Goal: Communication & Community: Answer question/provide support

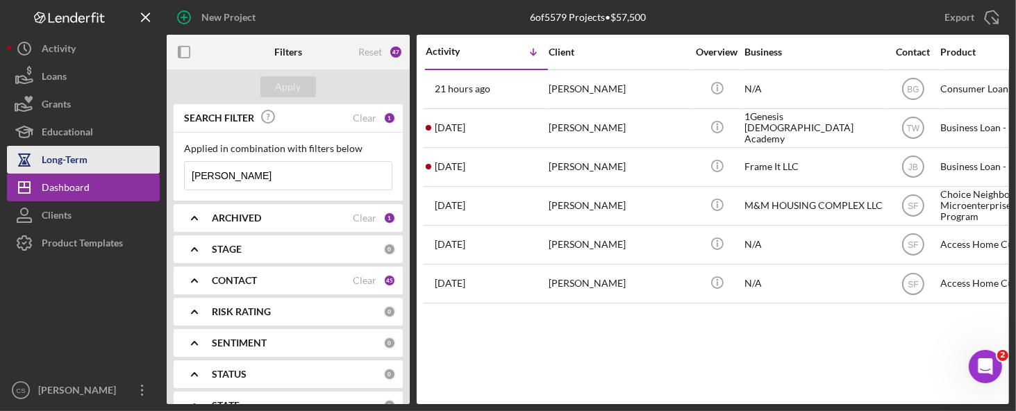
drag, startPoint x: 273, startPoint y: 174, endPoint x: 139, endPoint y: 158, distance: 134.9
click at [139, 158] on div "New Project 6 of 5579 Projects • $57,500 michelle Export Icon/Export Filters Re…" at bounding box center [508, 202] width 1002 height 404
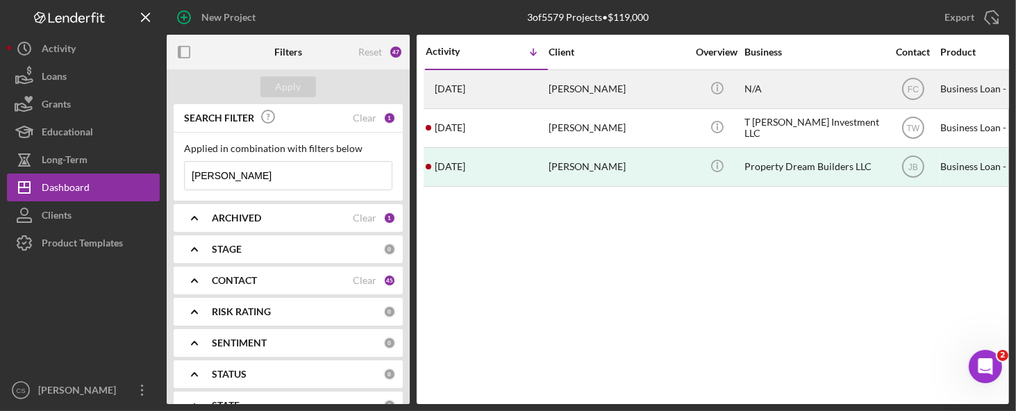
type input "tracy"
click at [461, 88] on time "6 days ago" at bounding box center [450, 88] width 31 height 11
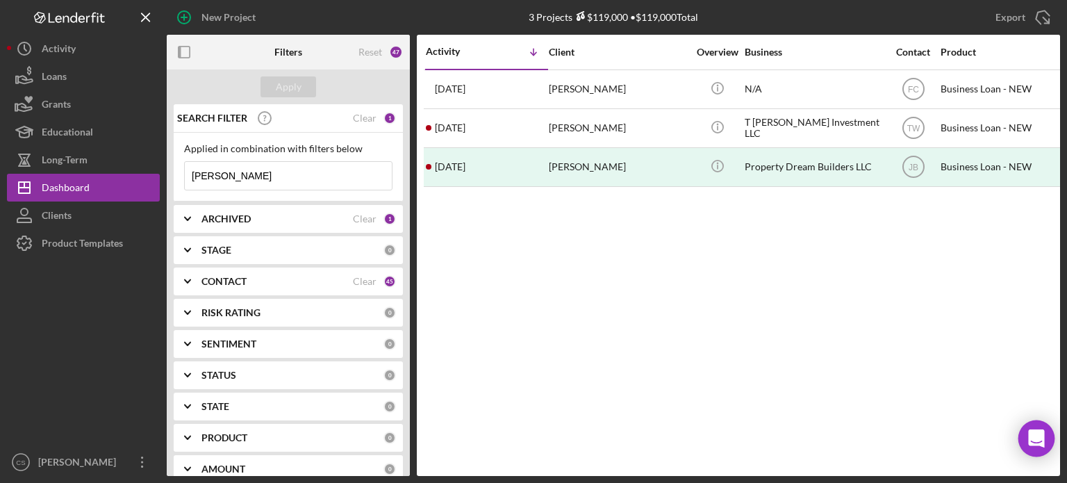
click at [1041, 436] on icon "Open Intercom Messenger" at bounding box center [1036, 438] width 16 height 18
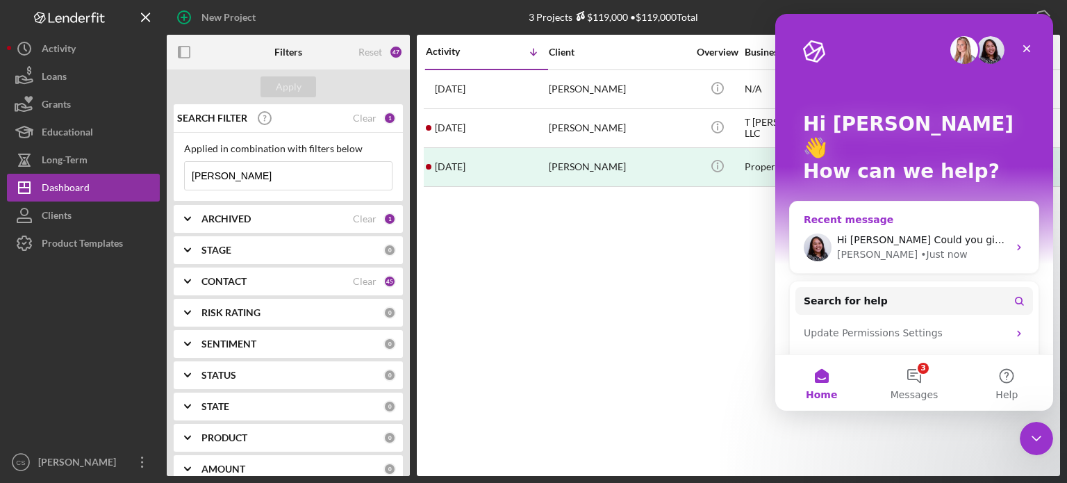
click at [1014, 242] on icon "Intercom messenger" at bounding box center [1019, 247] width 11 height 11
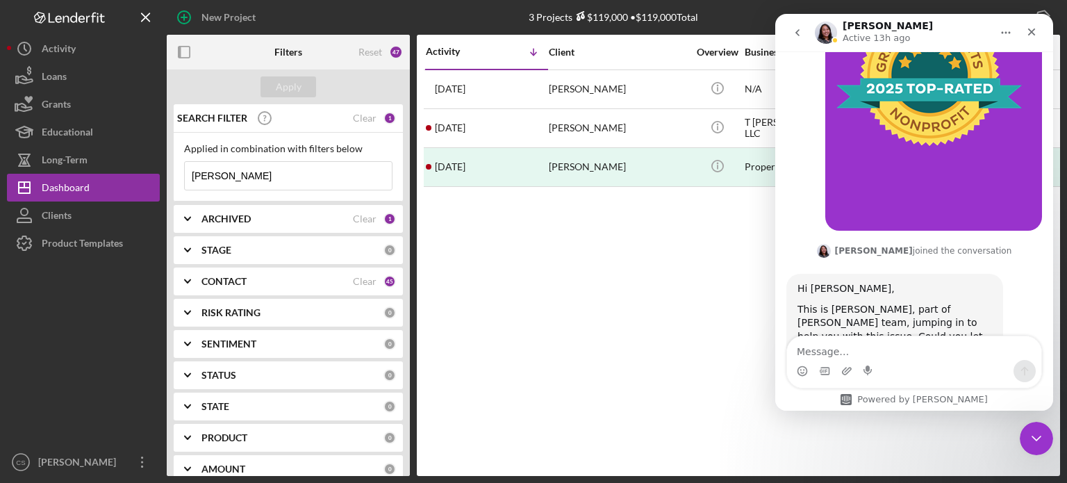
scroll to position [5162, 0]
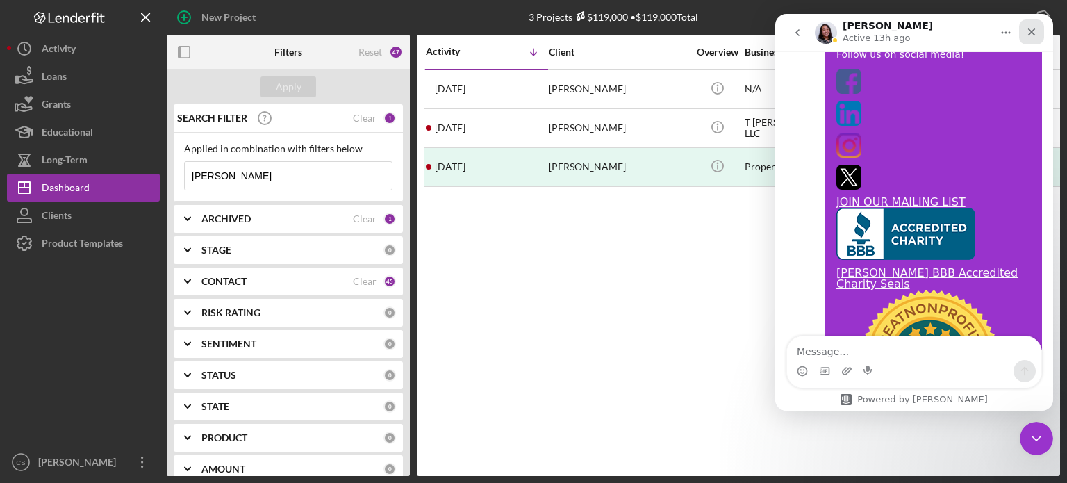
click at [1031, 33] on icon "Close" at bounding box center [1032, 32] width 8 height 8
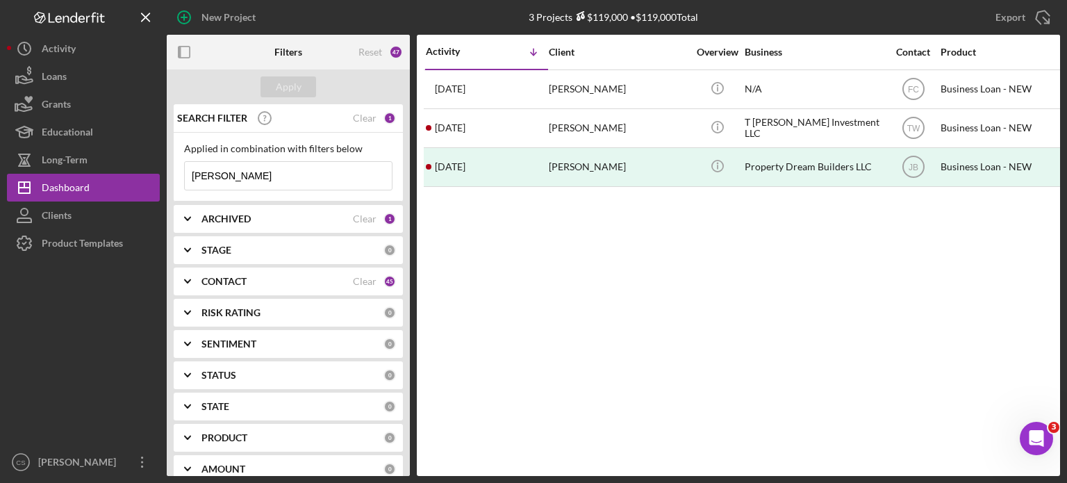
click at [733, 287] on div "Activity Icon/Table Sort Arrow Client Overview Business Contact Product Categor…" at bounding box center [738, 255] width 643 height 441
drag, startPoint x: 663, startPoint y: 1, endPoint x: 618, endPoint y: 299, distance: 302.1
click at [618, 299] on div "Activity Icon/Table Sort Arrow Client Overview Business Contact Product Categor…" at bounding box center [738, 255] width 643 height 441
drag, startPoint x: 634, startPoint y: 1, endPoint x: 570, endPoint y: 229, distance: 236.7
click at [570, 229] on div "Activity Icon/Table Sort Arrow Client Overview Business Contact Product Categor…" at bounding box center [738, 255] width 643 height 441
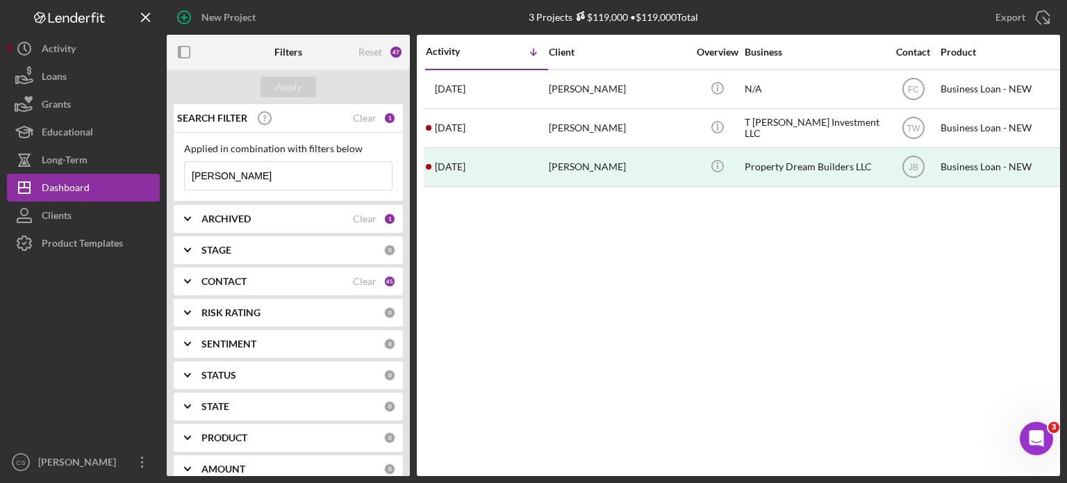
drag, startPoint x: 311, startPoint y: 0, endPoint x: 634, endPoint y: 268, distance: 419.3
click at [634, 268] on div "Activity Icon/Table Sort Arrow Client Overview Business Contact Product Categor…" at bounding box center [738, 255] width 643 height 441
drag, startPoint x: 603, startPoint y: 1, endPoint x: 566, endPoint y: 290, distance: 292.0
click at [566, 290] on div "Activity Icon/Table Sort Arrow Client Overview Business Contact Product Categor…" at bounding box center [738, 255] width 643 height 441
click at [1039, 440] on icon "Open Intercom Messenger" at bounding box center [1034, 436] width 23 height 23
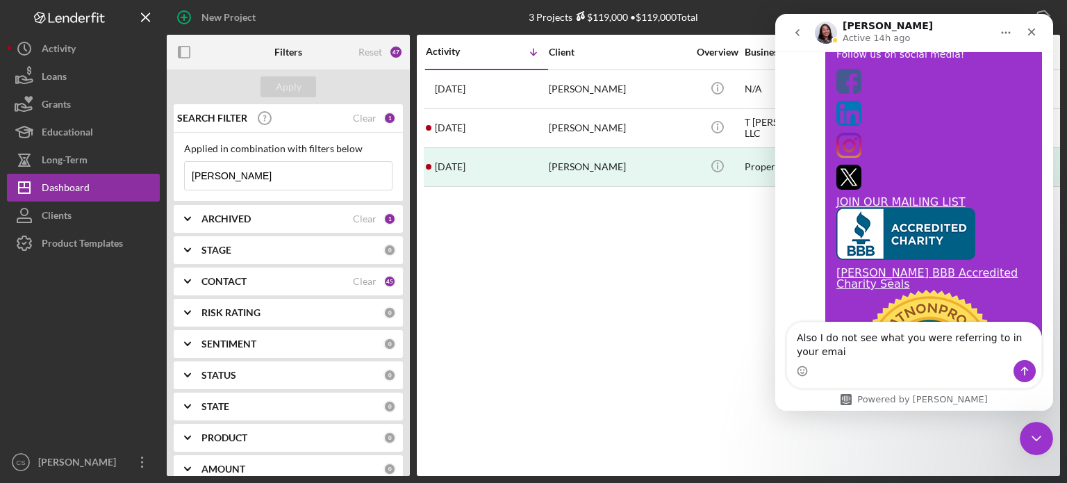
scroll to position [5176, 0]
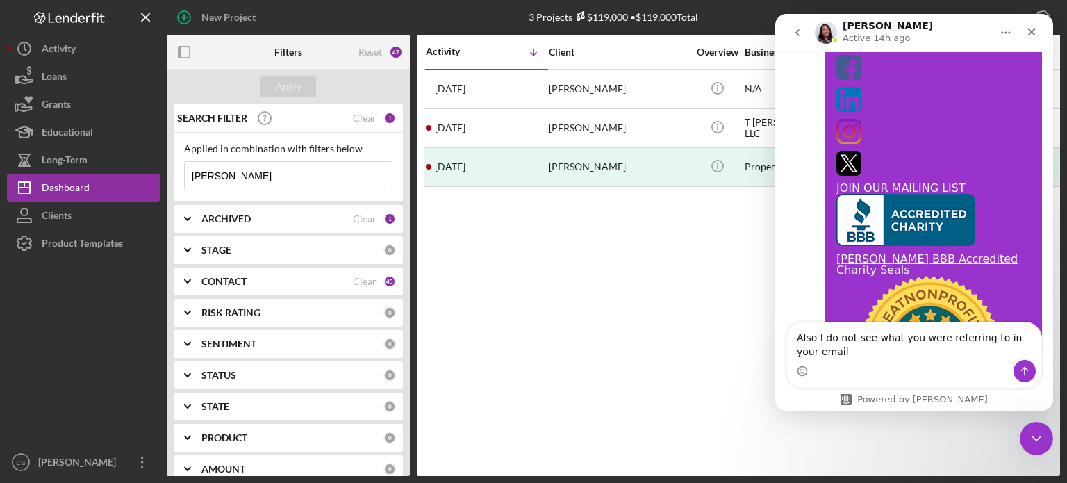
type textarea "Also I do not see what you were referring to in your email"
click at [1020, 371] on icon "Send a message…" at bounding box center [1024, 370] width 11 height 11
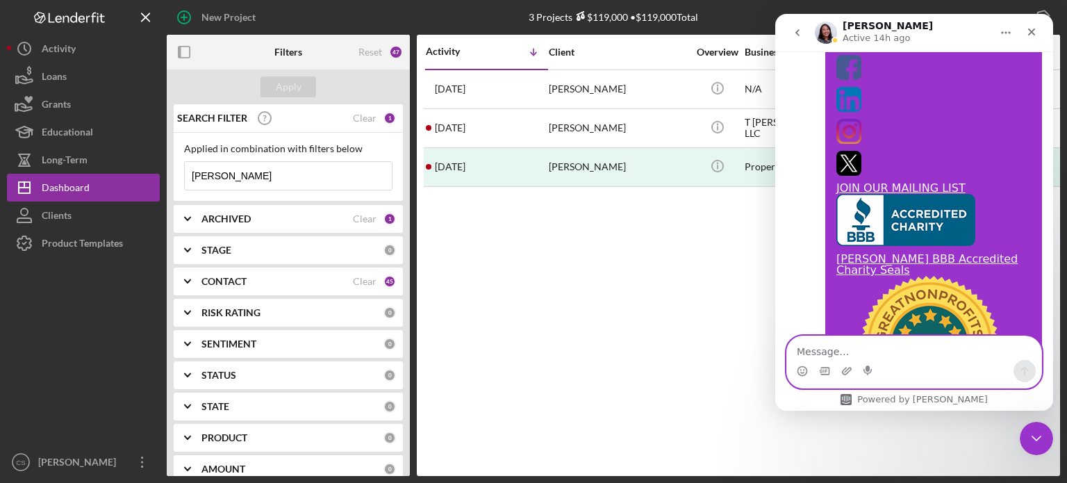
scroll to position [5207, 0]
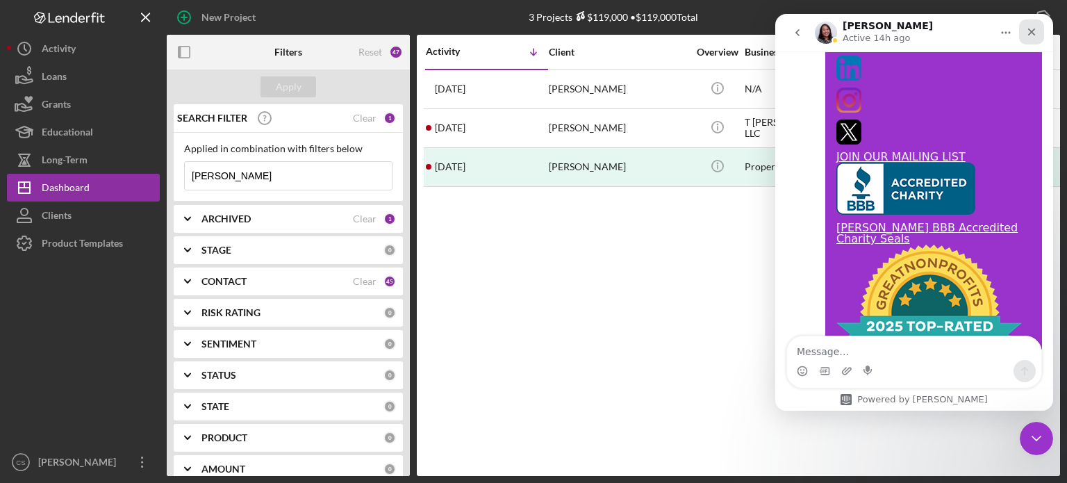
drag, startPoint x: 1153, startPoint y: 15, endPoint x: 1026, endPoint y: 33, distance: 128.4
click at [1026, 33] on div "Close" at bounding box center [1031, 31] width 25 height 25
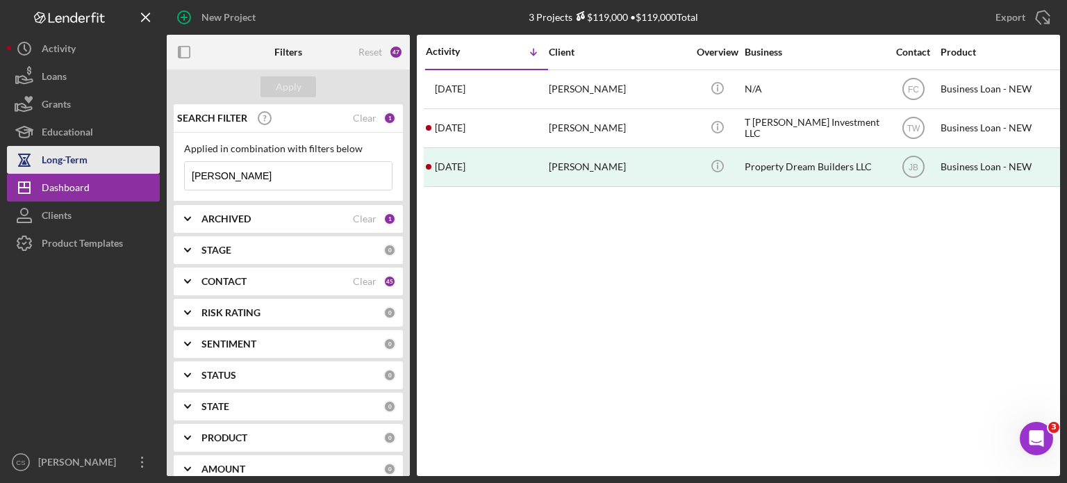
drag, startPoint x: 251, startPoint y: 181, endPoint x: 133, endPoint y: 163, distance: 119.4
click at [133, 164] on div "New Project 3 Projects $119,000 • $119,000 Total tracy Export Icon/Export Filte…" at bounding box center [533, 238] width 1053 height 476
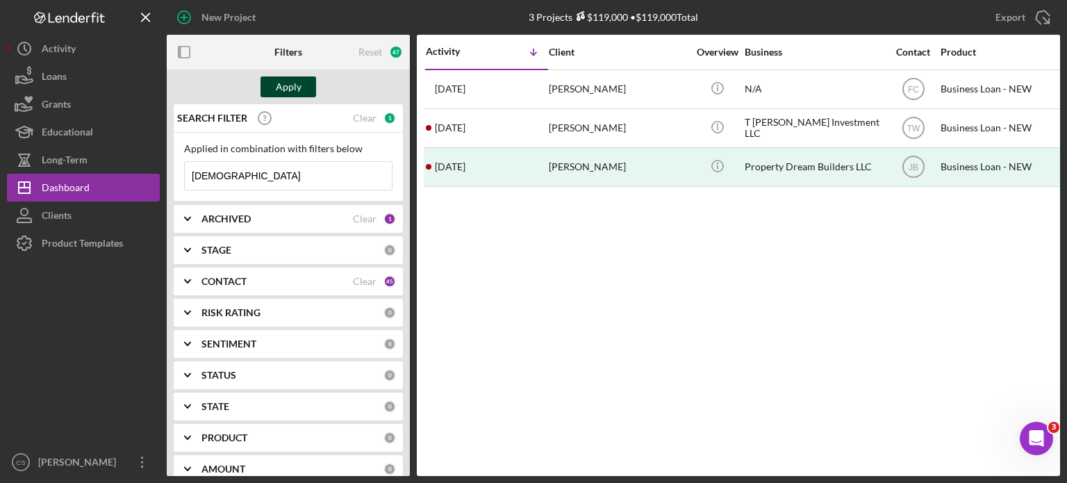
type input "[DEMOGRAPHIC_DATA]"
click at [285, 92] on div "Apply" at bounding box center [289, 86] width 26 height 21
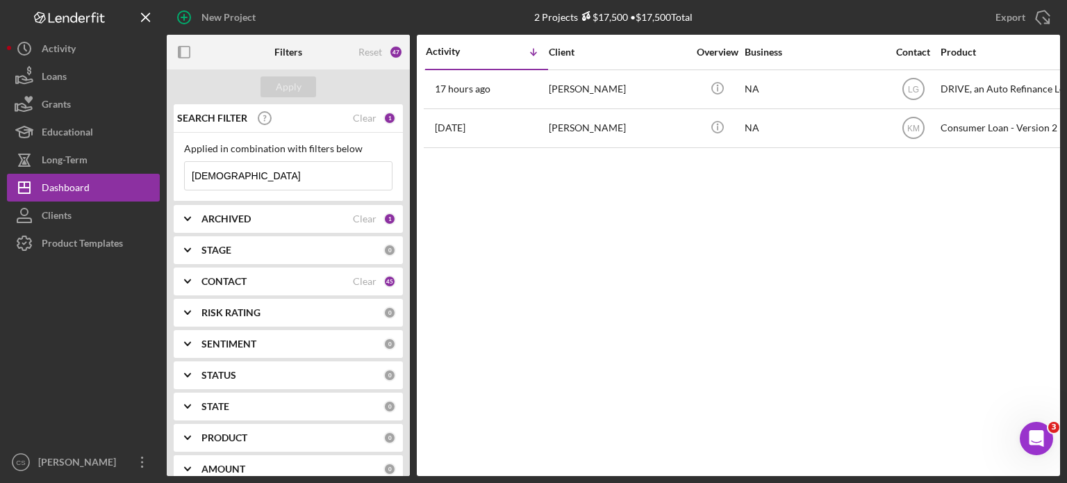
click at [443, 88] on time "17 hours ago" at bounding box center [463, 88] width 56 height 11
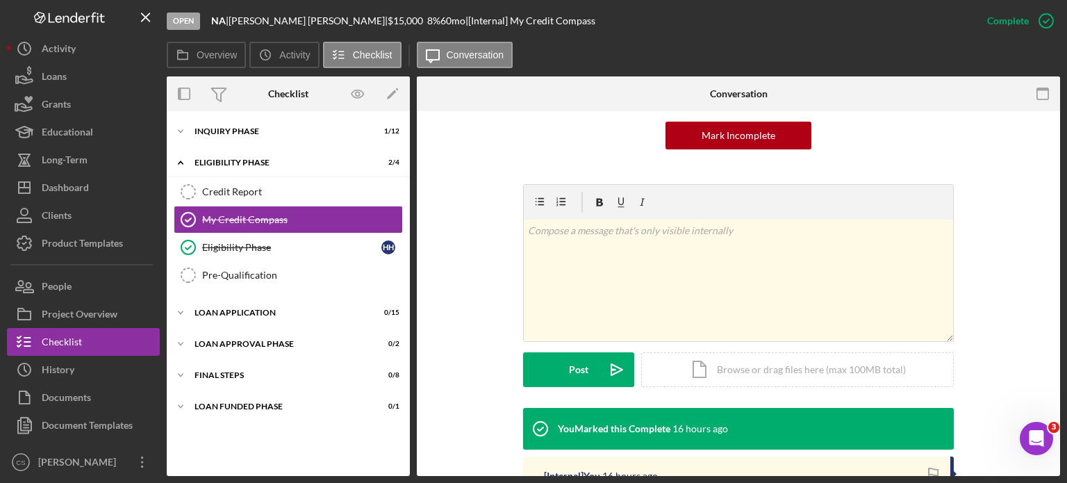
scroll to position [208, 0]
